Goal: Information Seeking & Learning: Learn about a topic

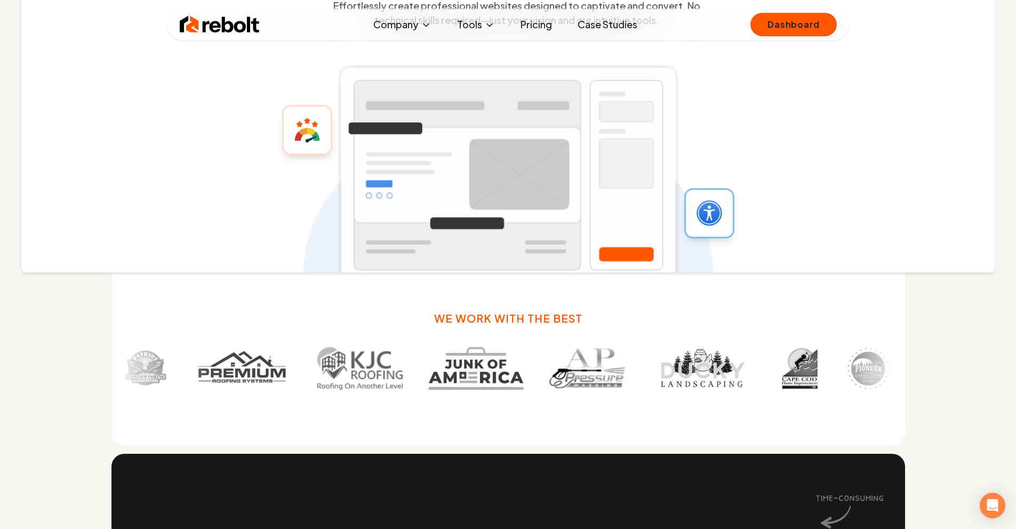
scroll to position [389, 0]
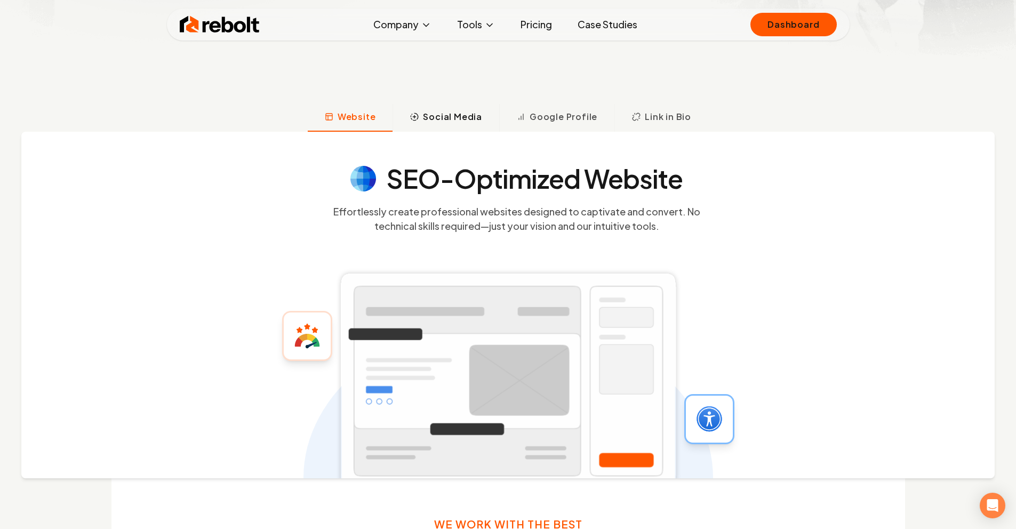
click at [449, 109] on button "Social Media" at bounding box center [446, 118] width 107 height 28
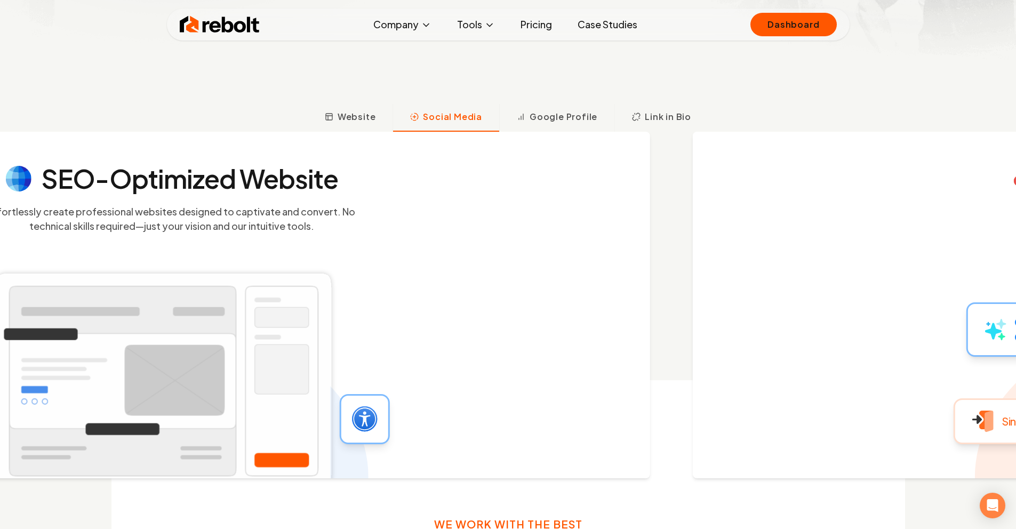
scroll to position [441, 0]
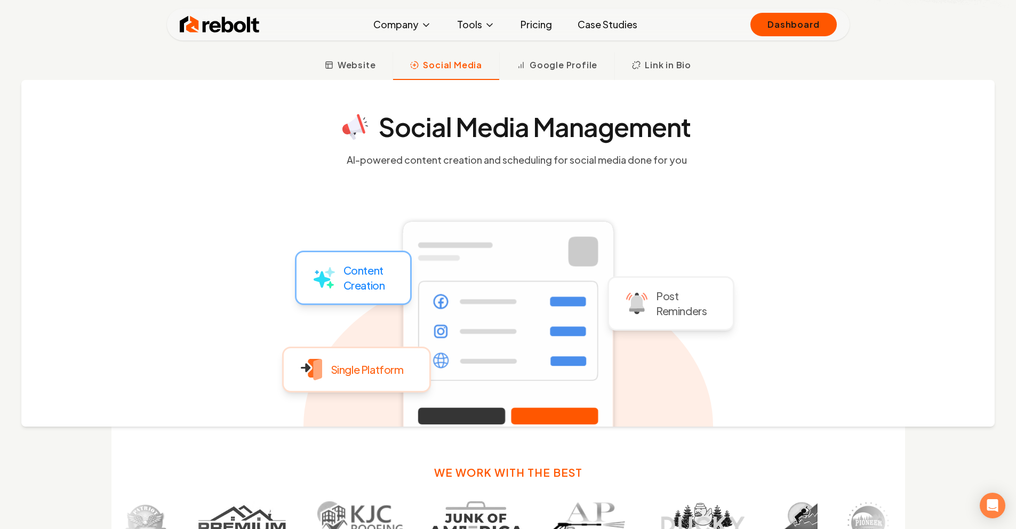
click at [533, 25] on link "Pricing" at bounding box center [536, 24] width 49 height 21
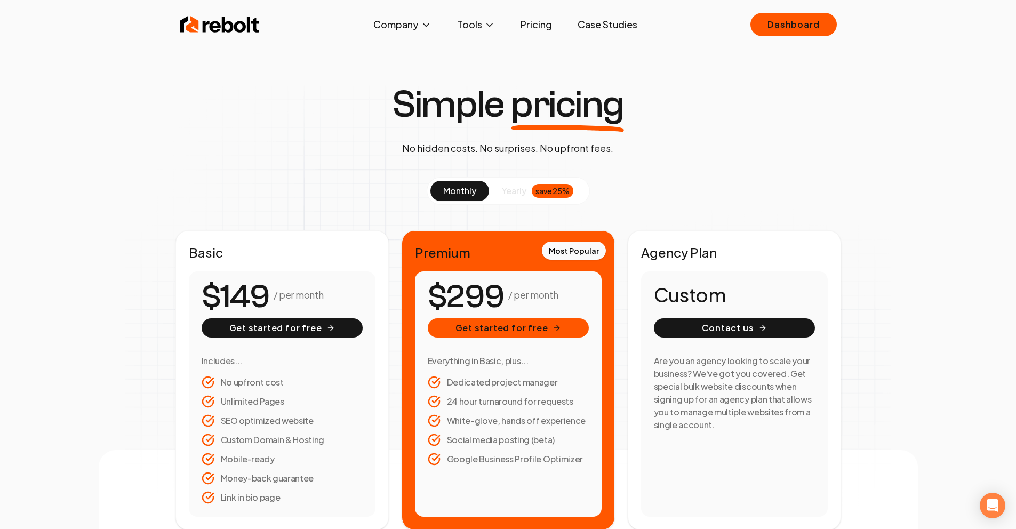
click at [565, 187] on div "save 25%" at bounding box center [553, 191] width 42 height 14
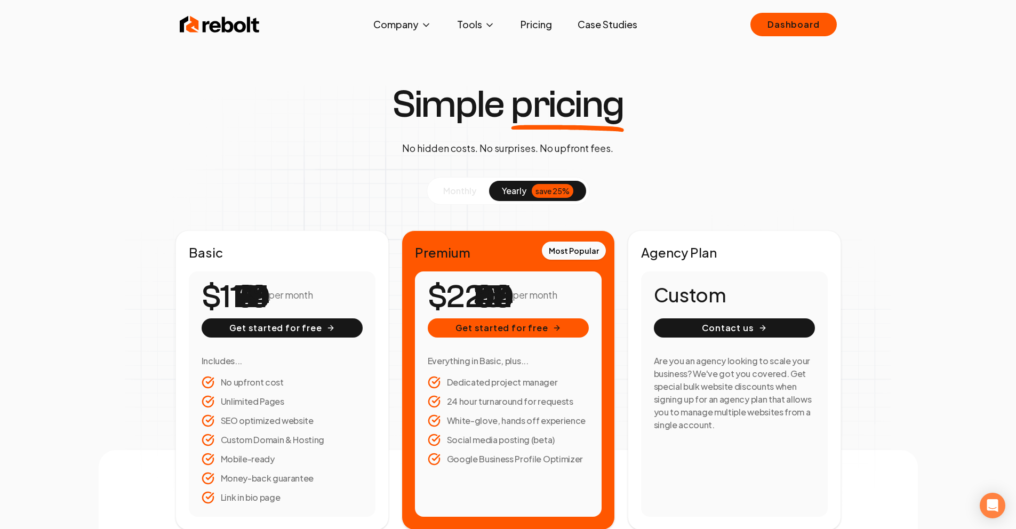
click at [478, 193] on button "monthly" at bounding box center [459, 191] width 59 height 20
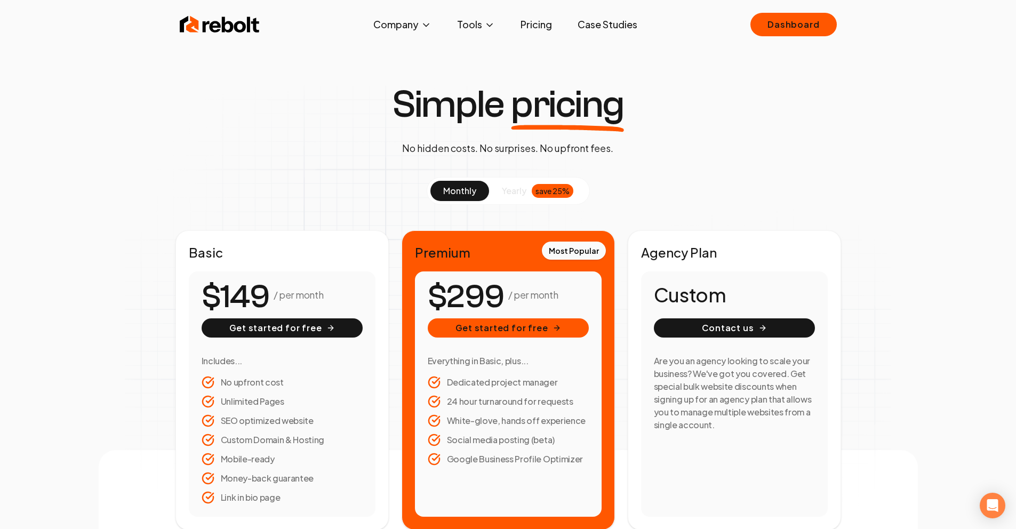
click at [532, 187] on div "save 25%" at bounding box center [553, 191] width 42 height 14
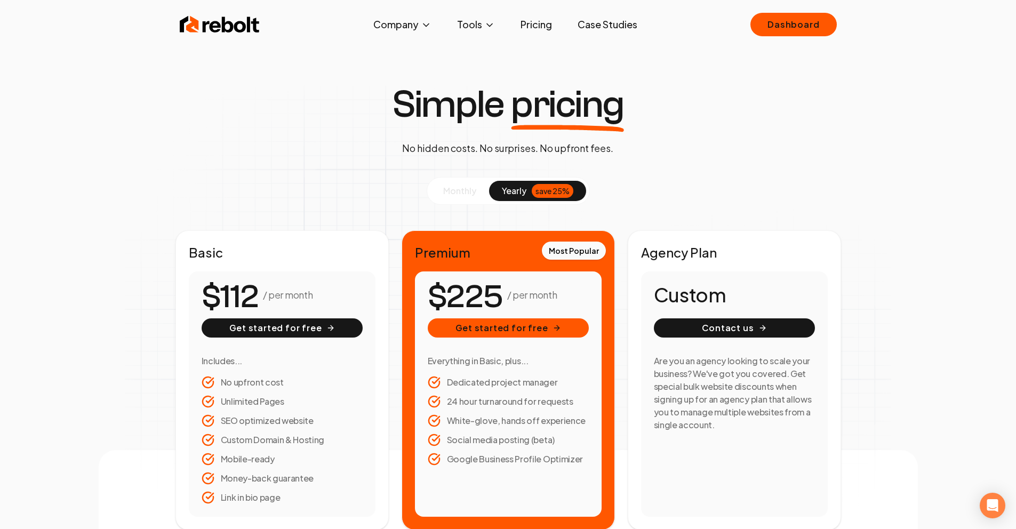
click at [463, 193] on span "monthly" at bounding box center [459, 190] width 33 height 11
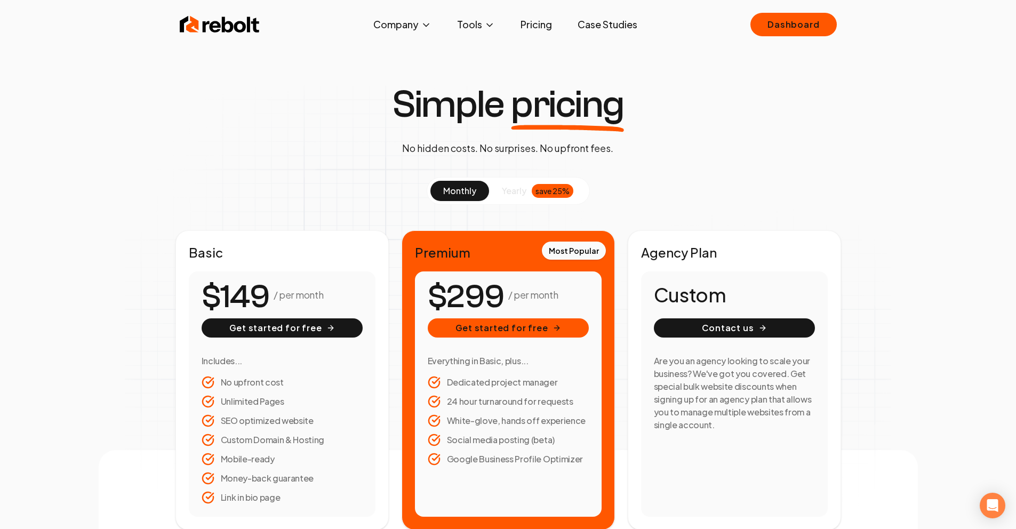
click at [218, 25] on img at bounding box center [220, 24] width 80 height 21
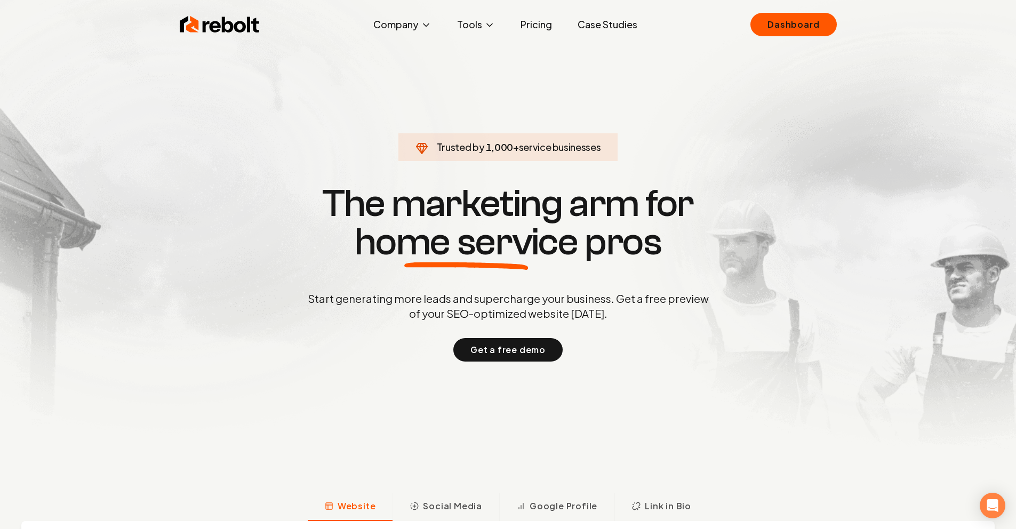
click at [538, 29] on link "Pricing" at bounding box center [536, 24] width 49 height 21
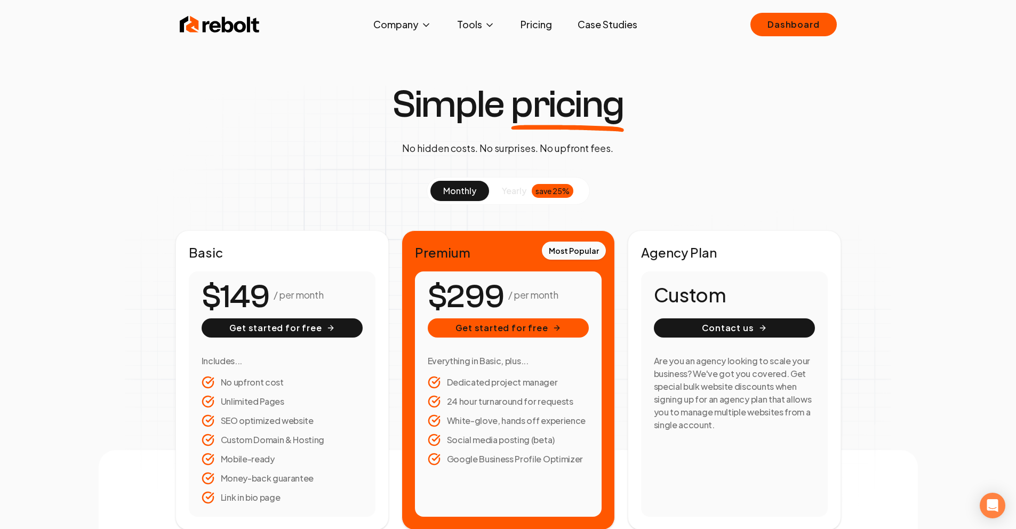
click at [543, 179] on div "monthly yearly save 25%" at bounding box center [508, 191] width 163 height 28
click at [532, 193] on div "save 25%" at bounding box center [553, 191] width 42 height 14
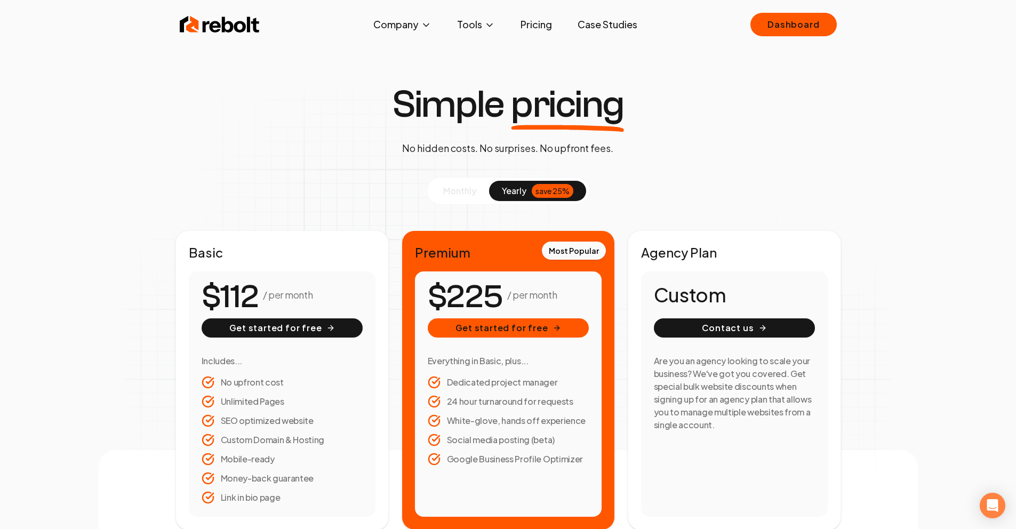
click at [467, 191] on span "monthly" at bounding box center [459, 190] width 33 height 11
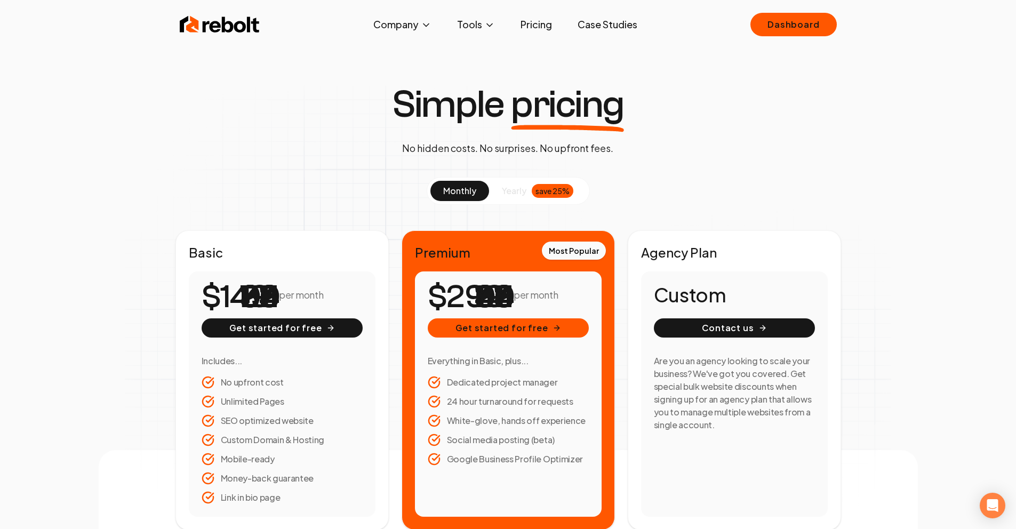
click at [530, 195] on button "yearly save 25%" at bounding box center [537, 191] width 97 height 20
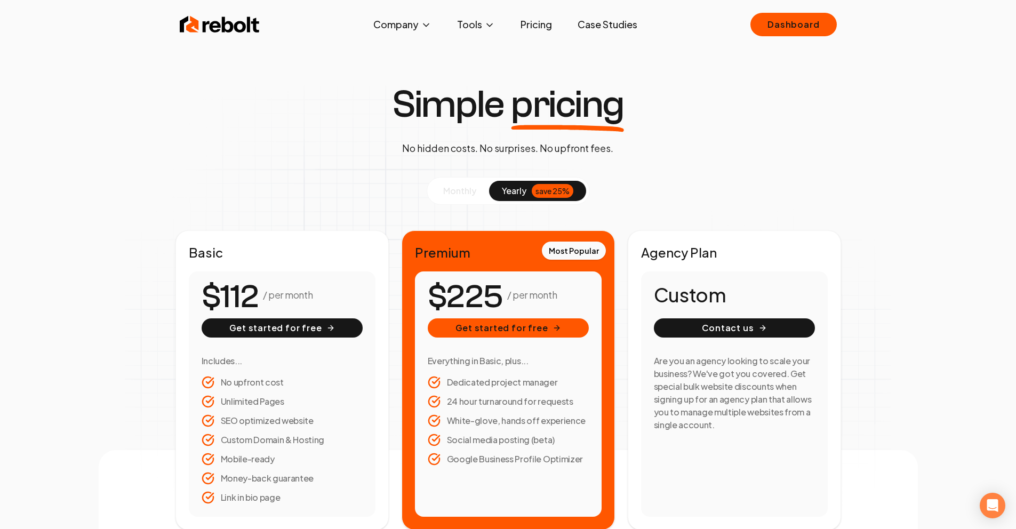
click at [460, 188] on span "monthly" at bounding box center [459, 190] width 33 height 11
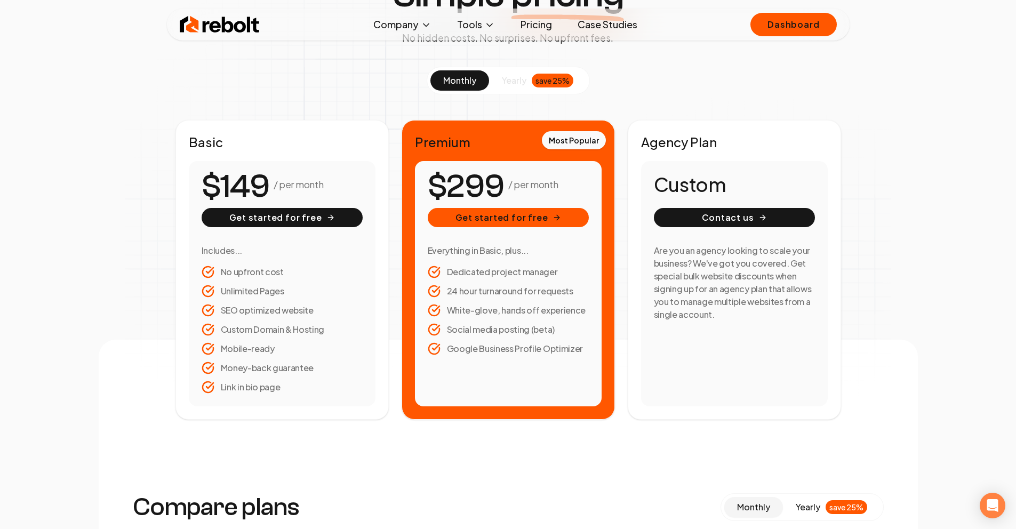
scroll to position [112, 0]
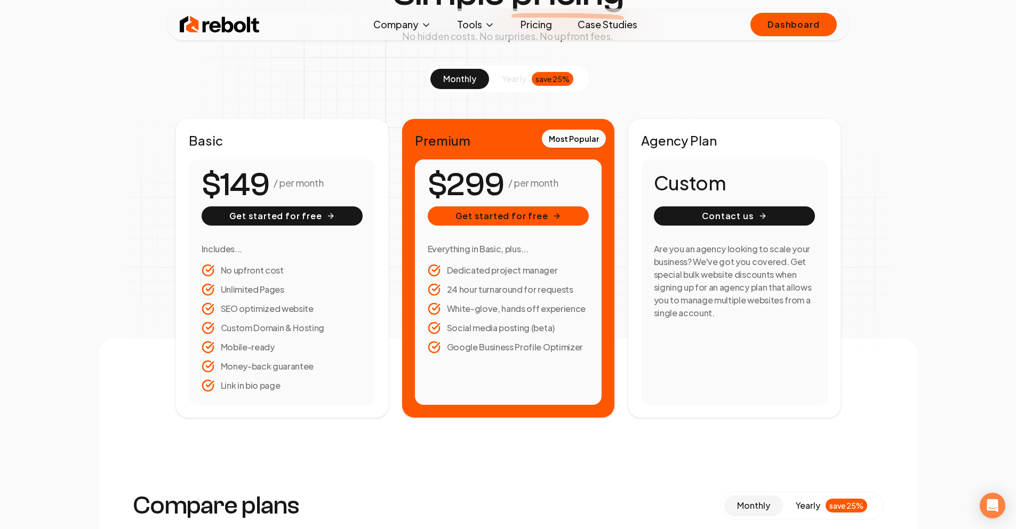
click at [512, 78] on span "yearly" at bounding box center [514, 79] width 25 height 13
click at [445, 77] on span "monthly" at bounding box center [459, 78] width 33 height 11
click at [518, 83] on span "yearly" at bounding box center [514, 79] width 25 height 13
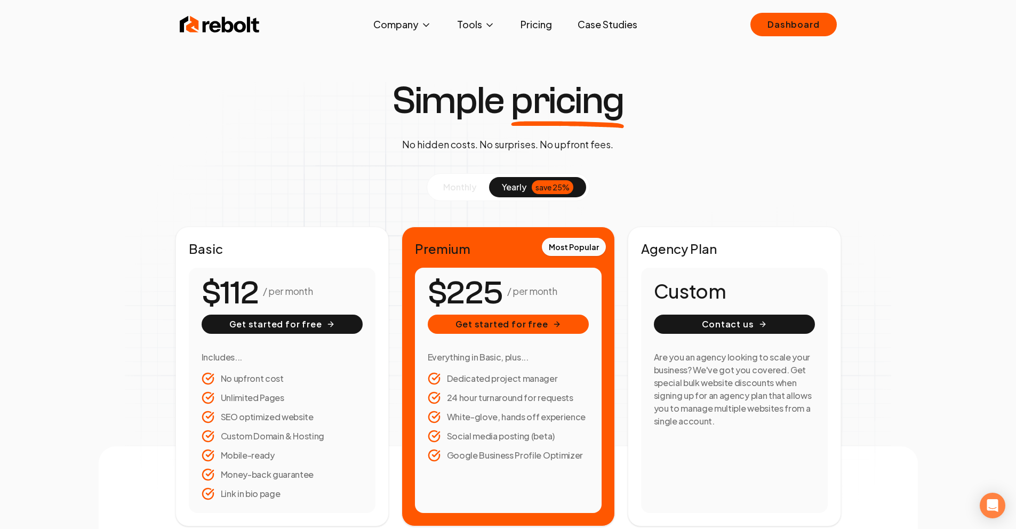
scroll to position [0, 0]
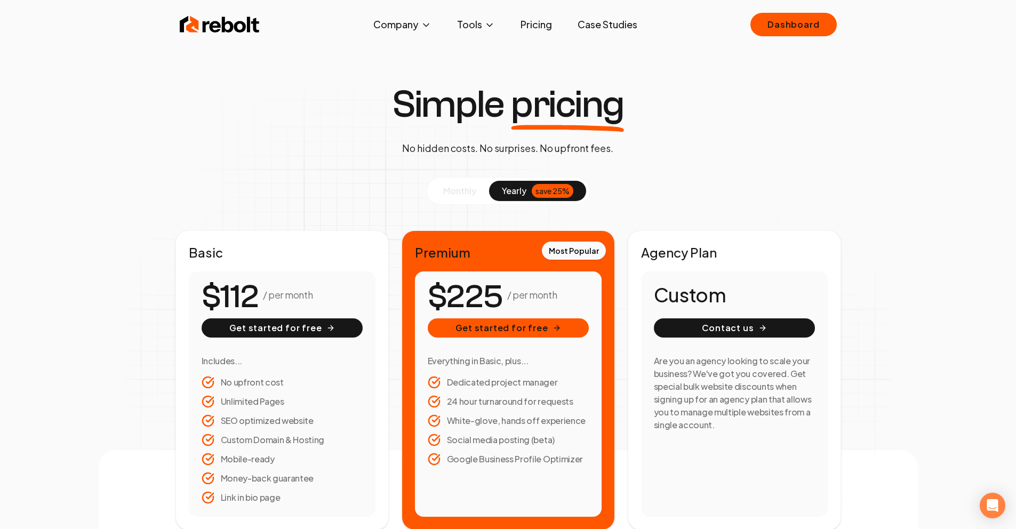
click at [229, 15] on img at bounding box center [220, 24] width 80 height 21
